Goal: Navigation & Orientation: Find specific page/section

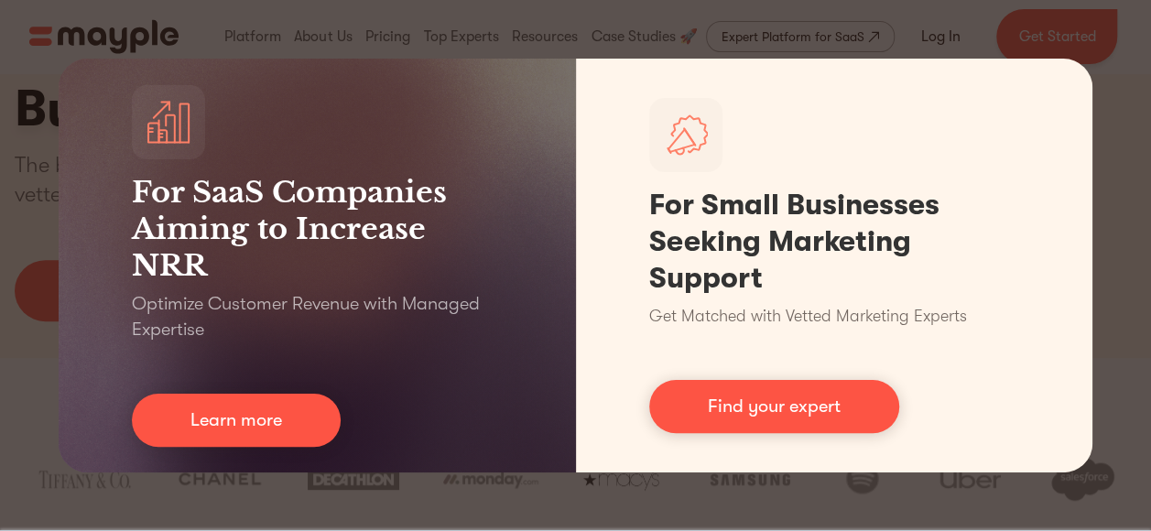
scroll to position [269, 0]
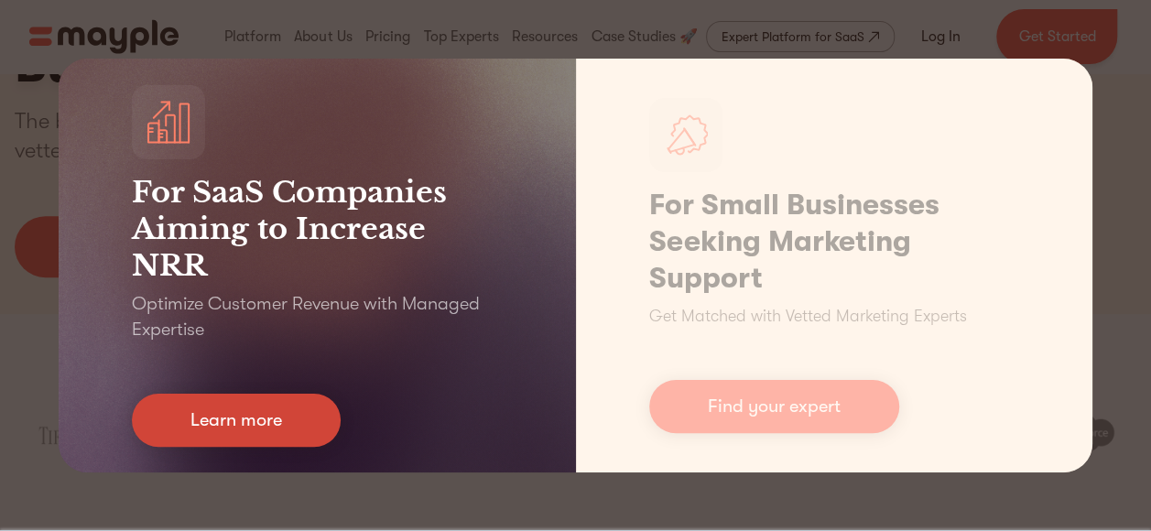
click at [211, 423] on link "Learn more" at bounding box center [236, 420] width 209 height 53
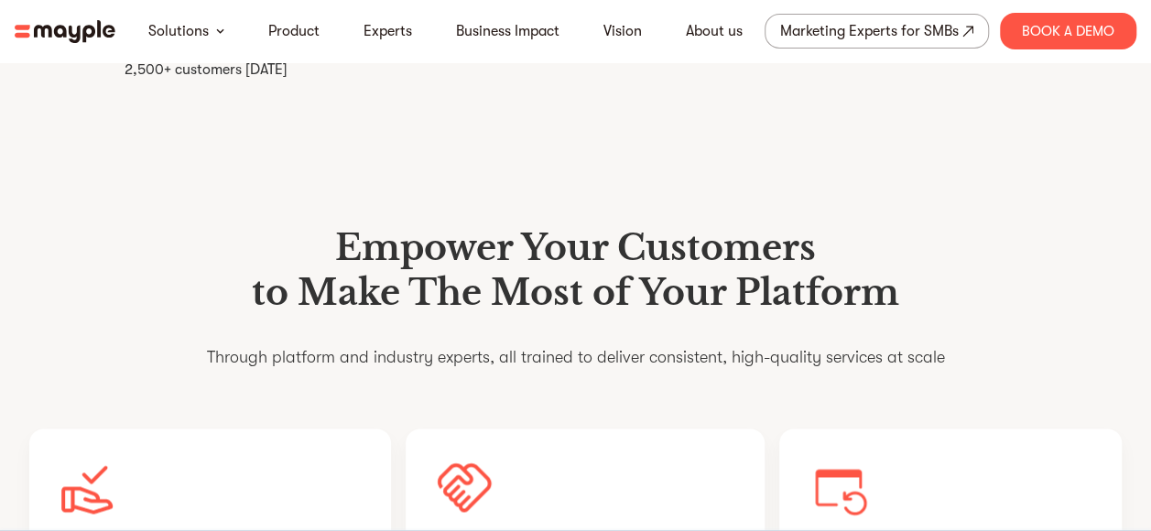
scroll to position [1045, 0]
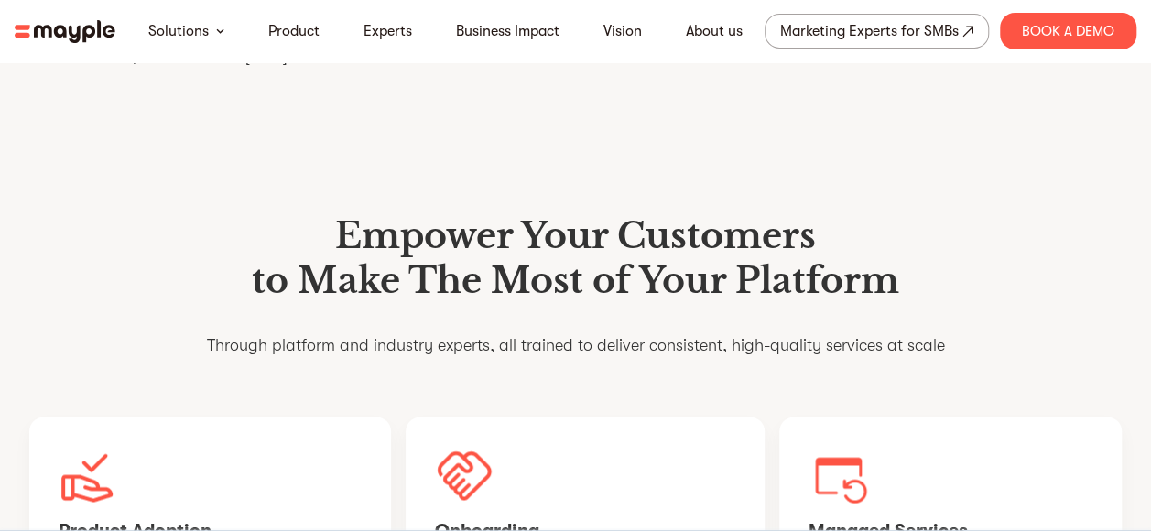
click at [62, 28] on img at bounding box center [65, 31] width 101 height 23
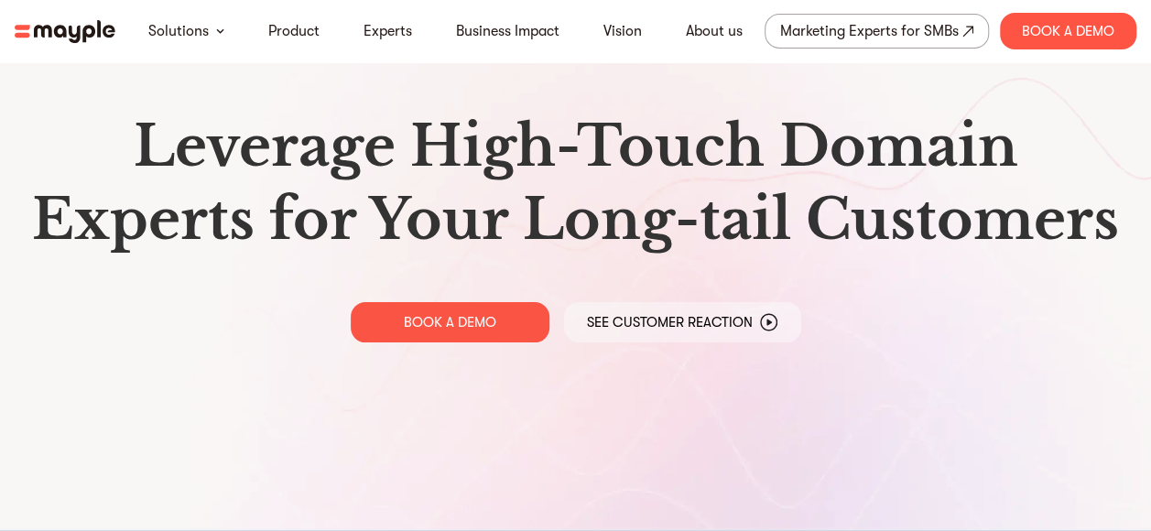
click at [82, 29] on img at bounding box center [65, 31] width 101 height 23
click at [724, 28] on link "About us" at bounding box center [714, 31] width 57 height 22
